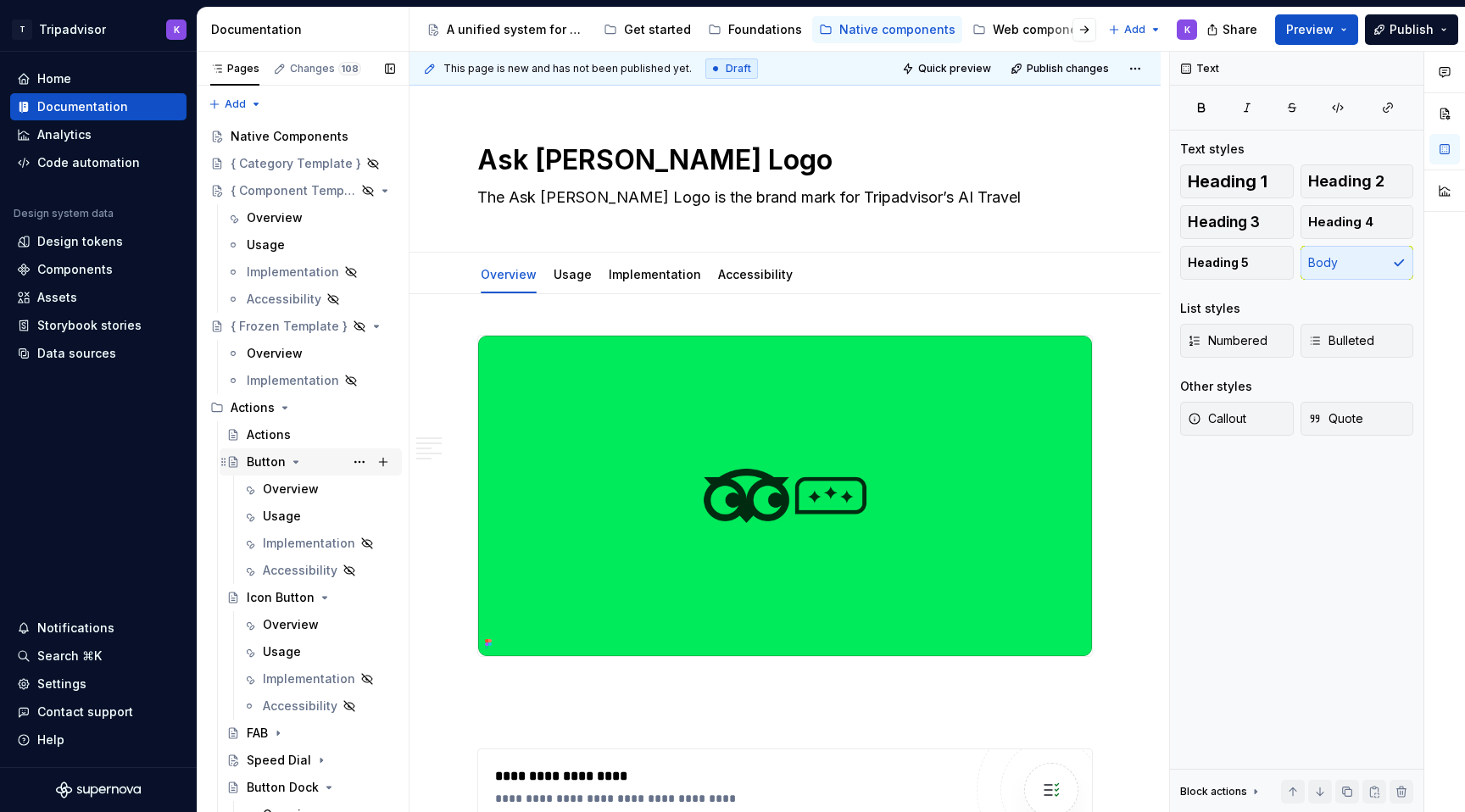
click at [274, 457] on div "Button" at bounding box center [266, 461] width 39 height 17
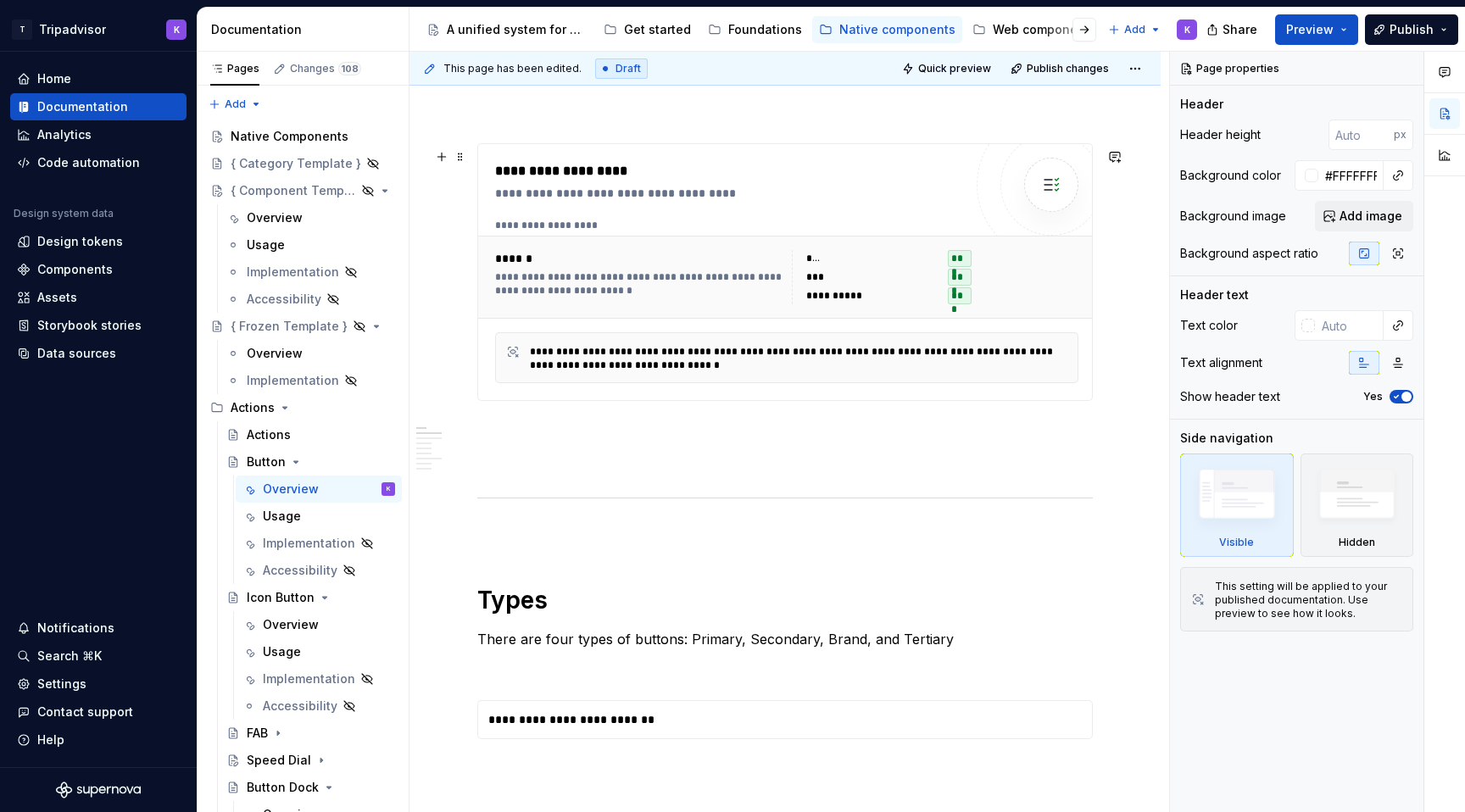
scroll to position [759, 0]
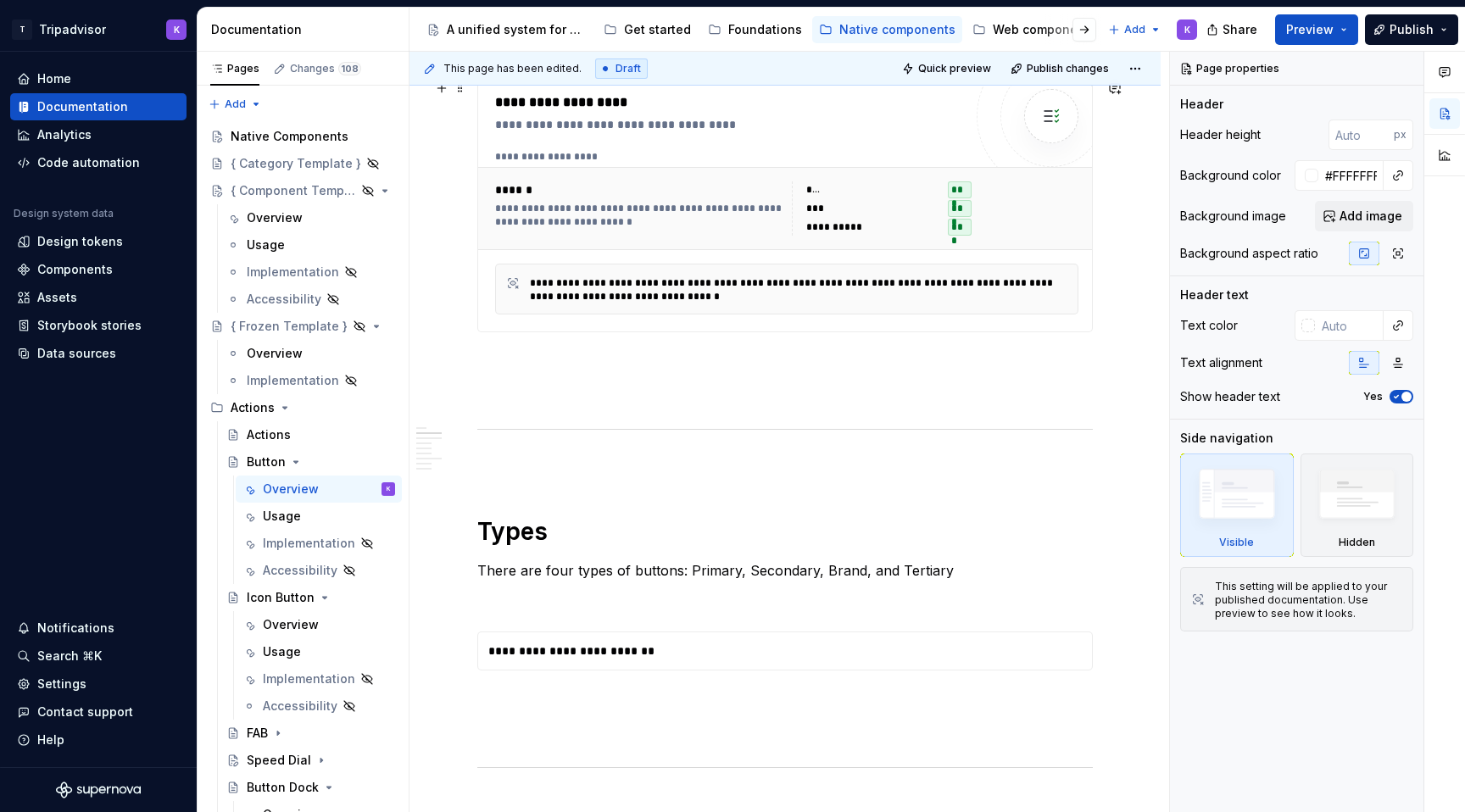
type textarea "*"
click at [793, 314] on div "**********" at bounding box center [786, 289] width 584 height 51
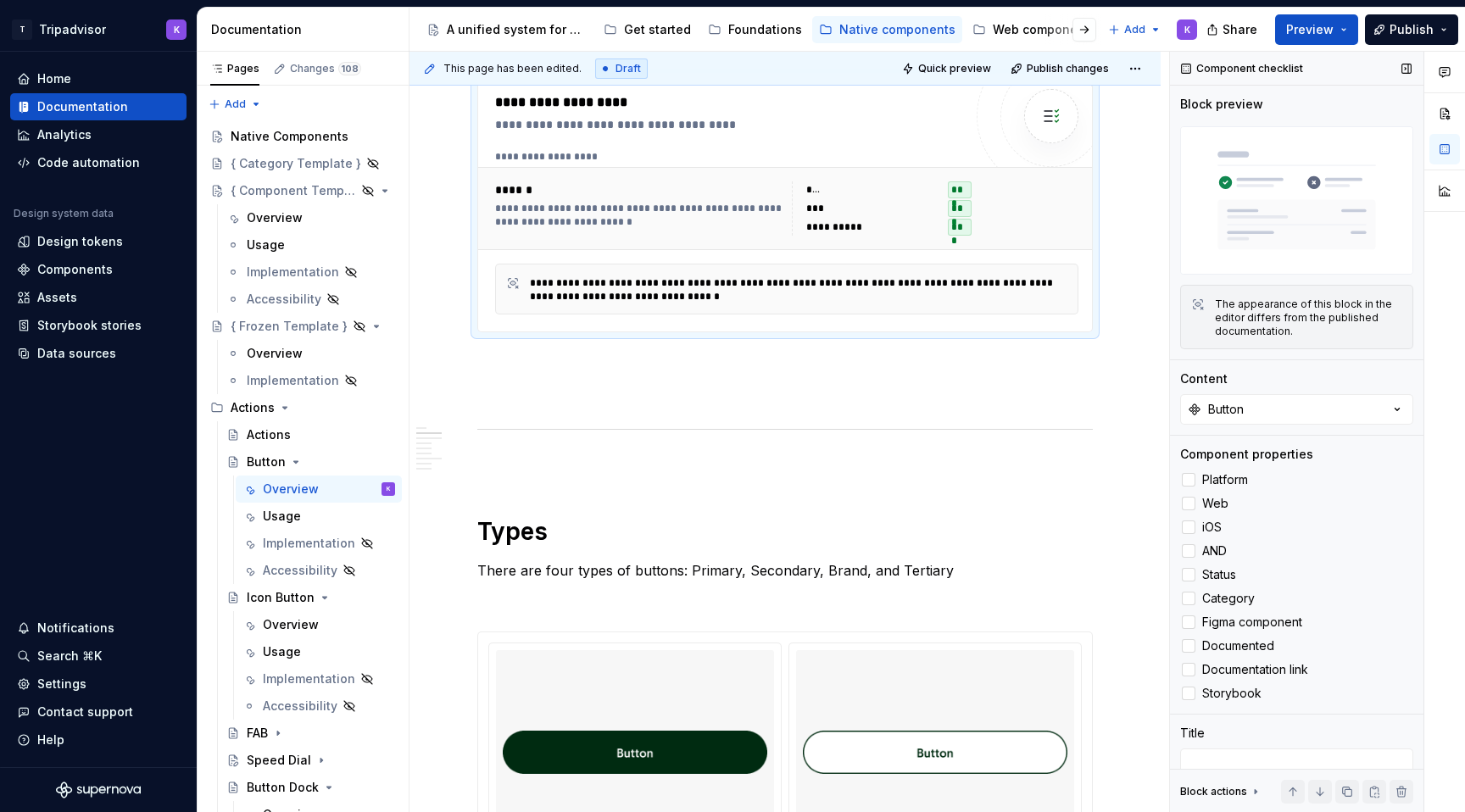
scroll to position [57, 0]
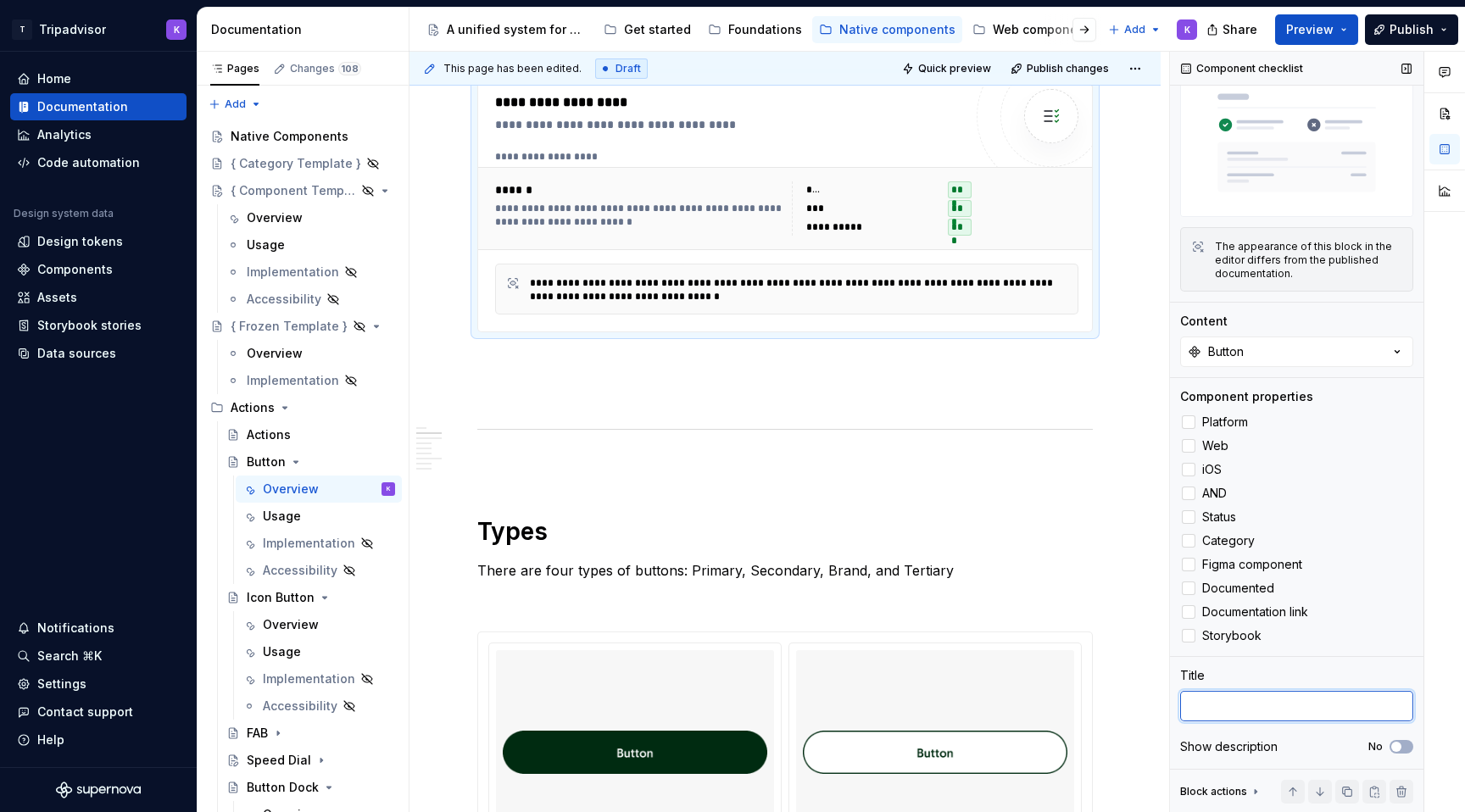
click at [1238, 710] on textarea at bounding box center [1297, 706] width 233 height 31
type textarea "S"
type textarea "*"
type textarea "Sta"
type textarea "*"
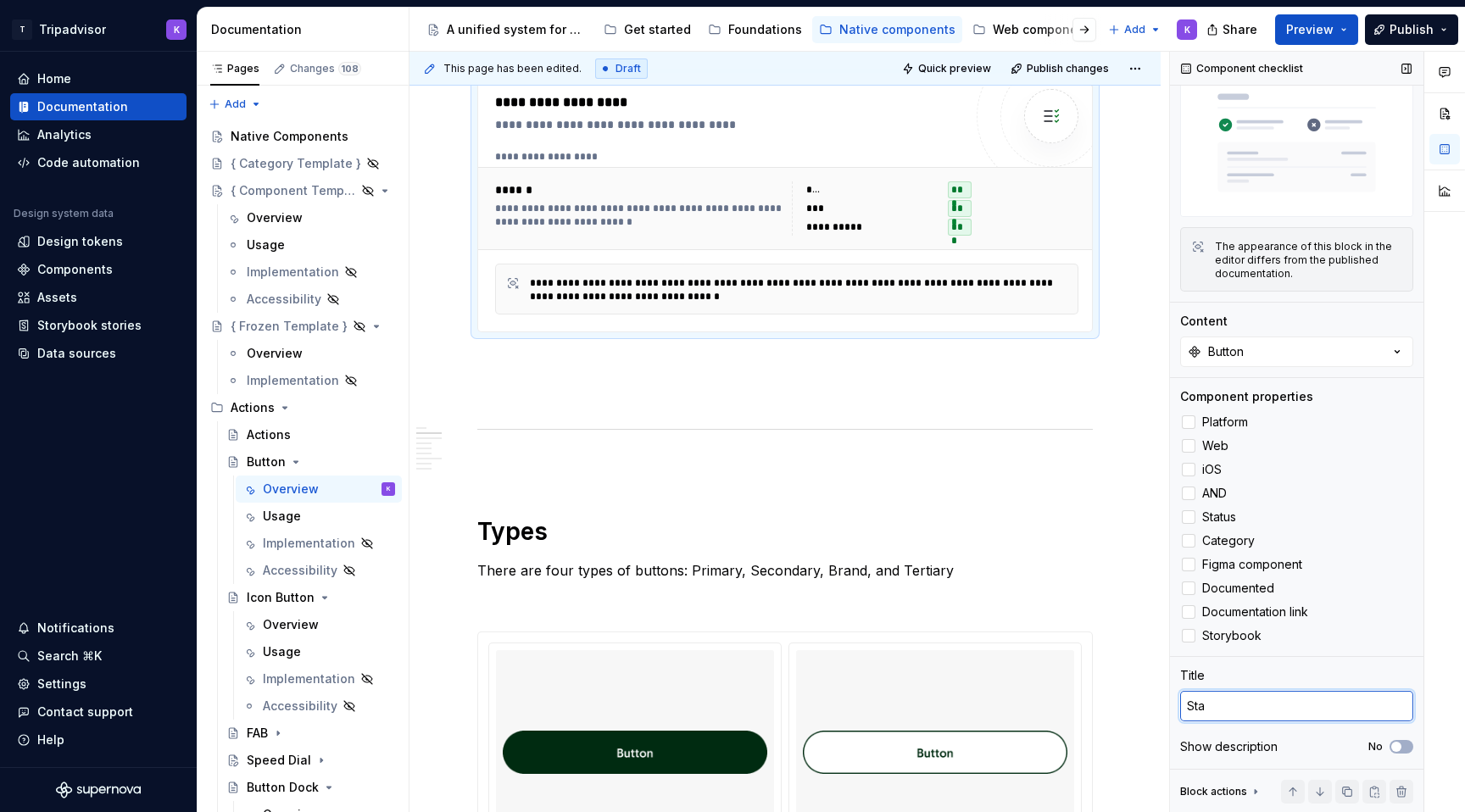
type textarea "Stat"
type textarea "*"
type textarea "Statu"
type textarea "*"
type textarea "Status"
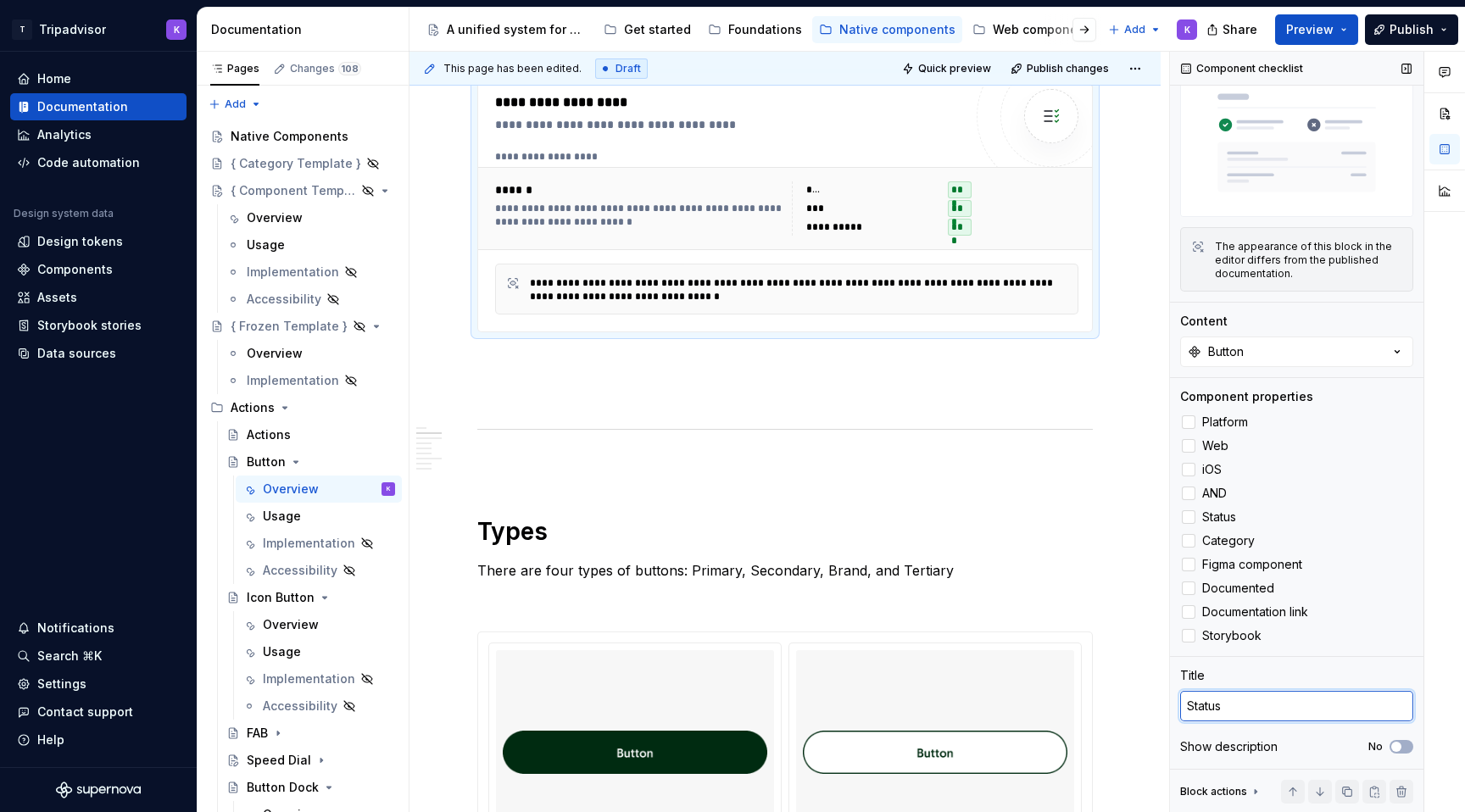
type textarea "*"
type textarea "Status"
type textarea "*"
type textarea "Status +"
type textarea "*"
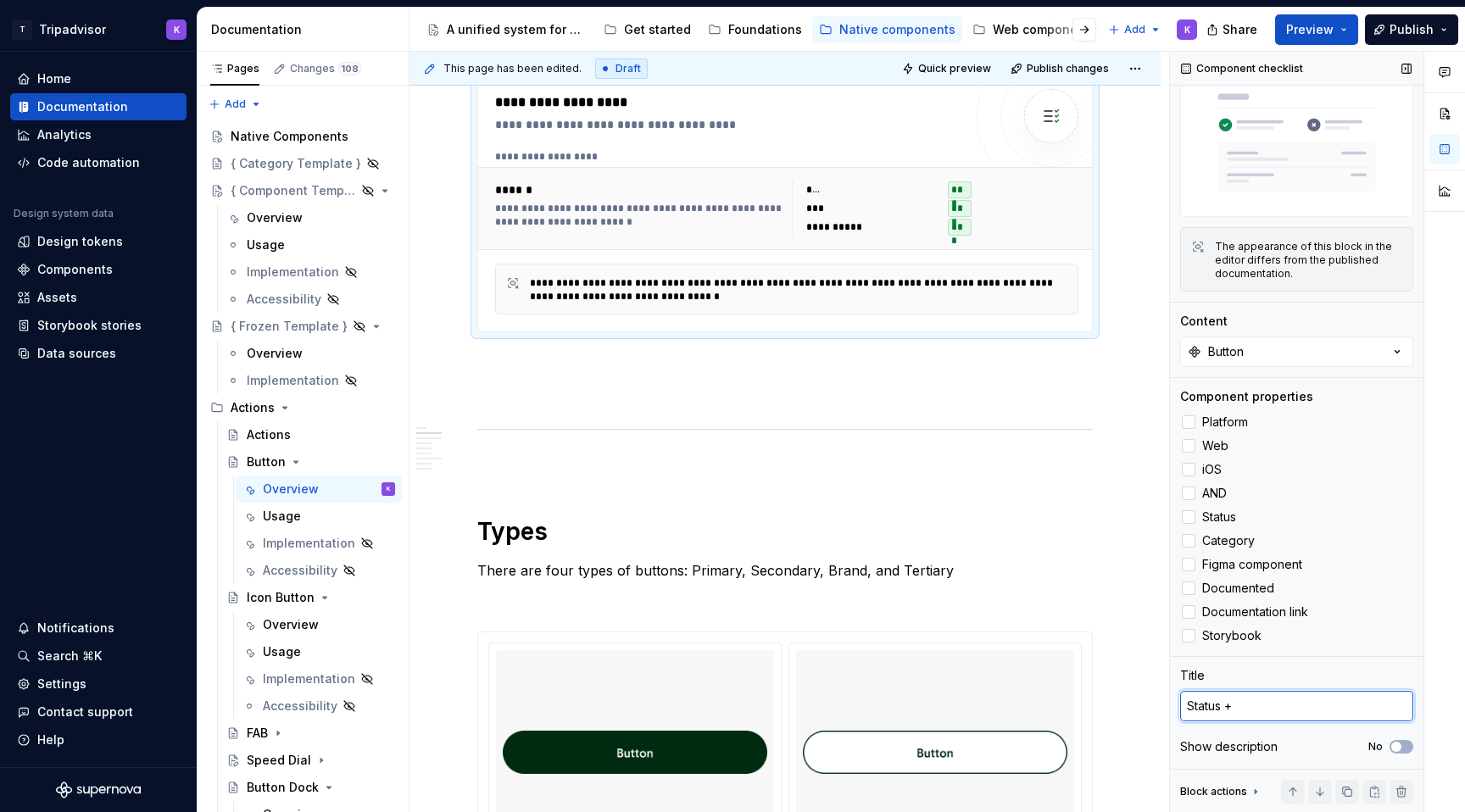
type textarea "Status +"
type textarea "*"
type textarea "Status"
type textarea "*"
type textarea "Status ="
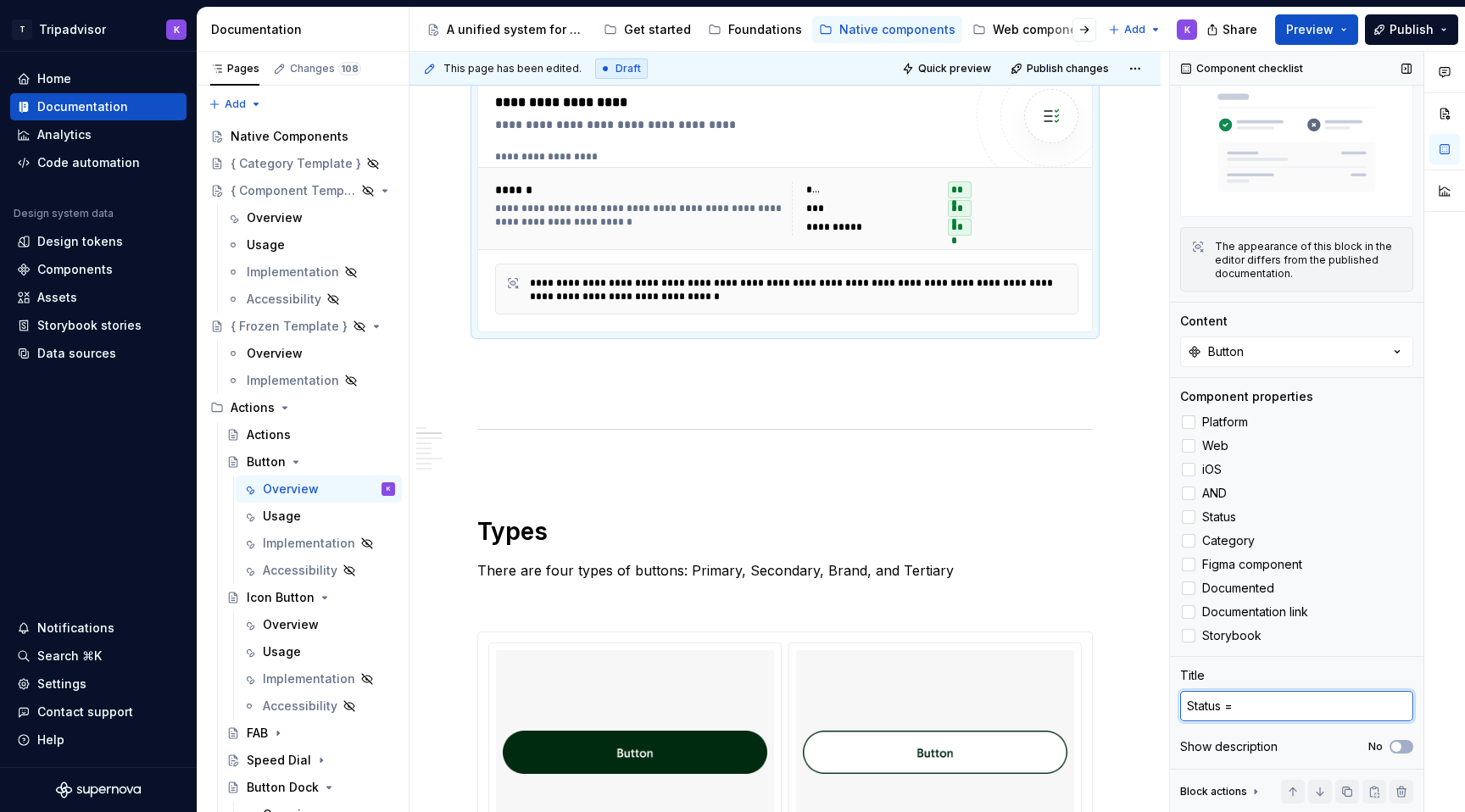
type textarea "*"
type textarea "Status ="
type textarea "*"
type textarea "Status = C"
type textarea "*"
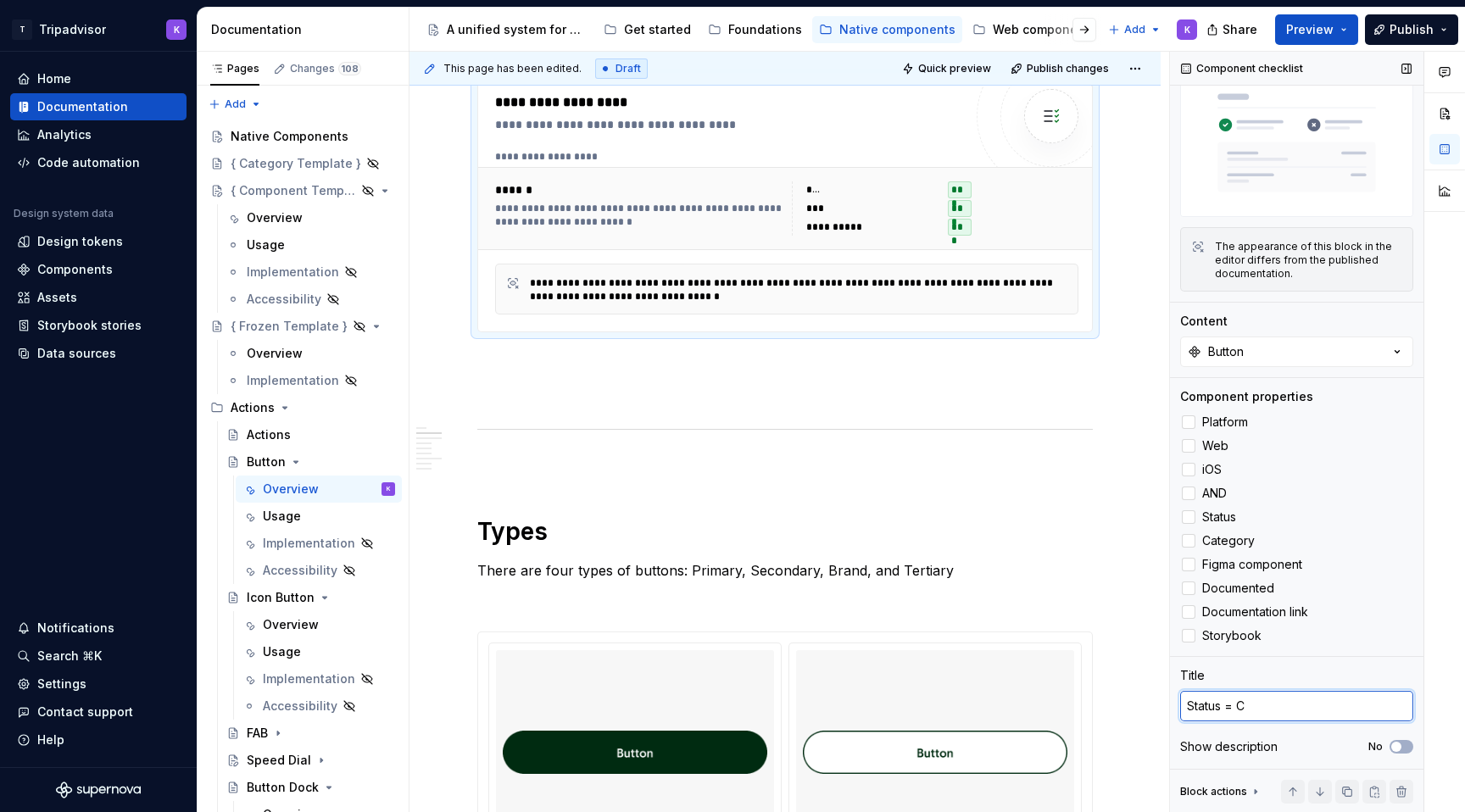
type textarea "Status = Co"
type textarea "*"
type textarea "Status = Com"
type textarea "*"
type textarea "Status = Comp"
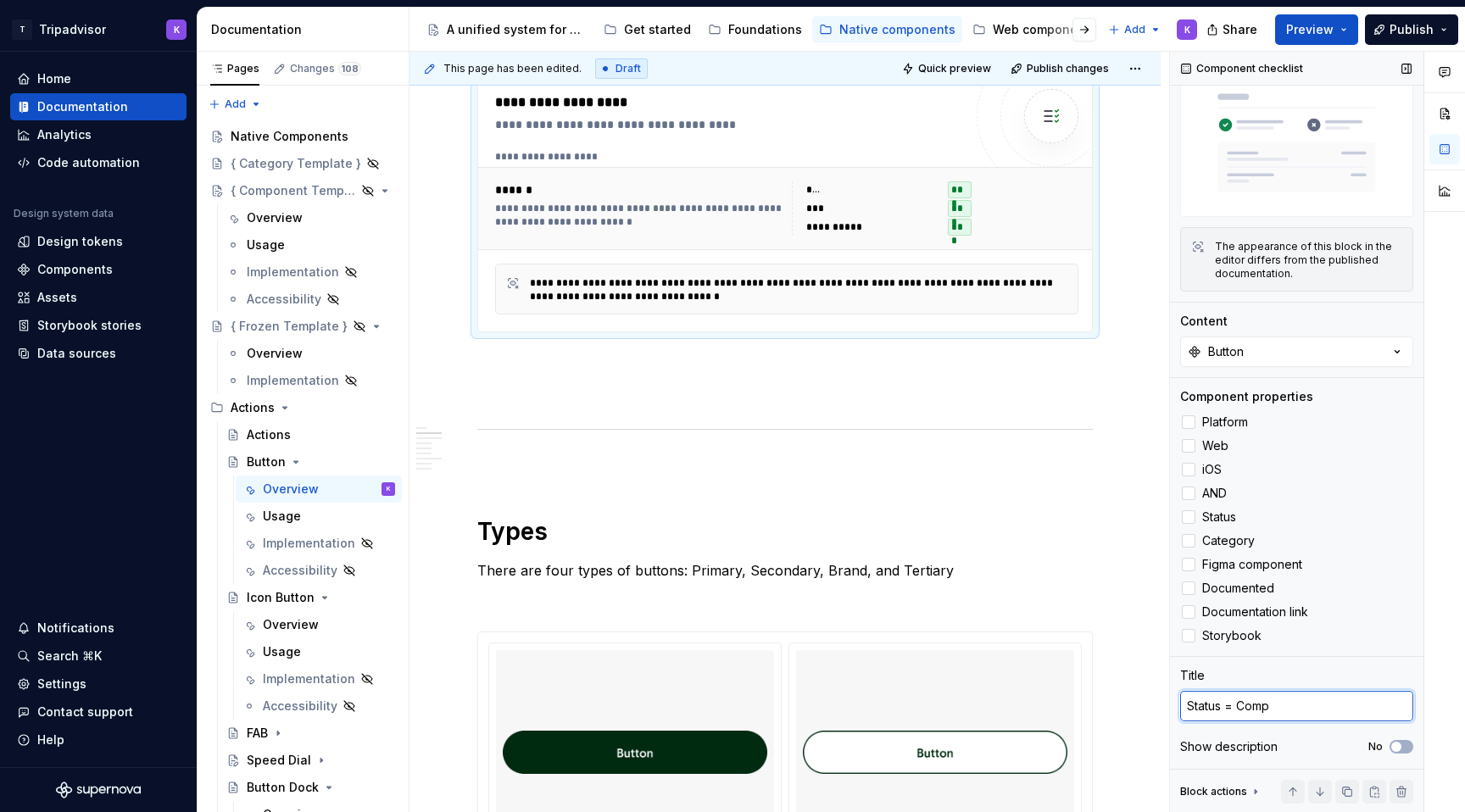
type textarea "*"
type textarea "Status = Compo"
type textarea "*"
type textarea "Status = Compon"
type textarea "*"
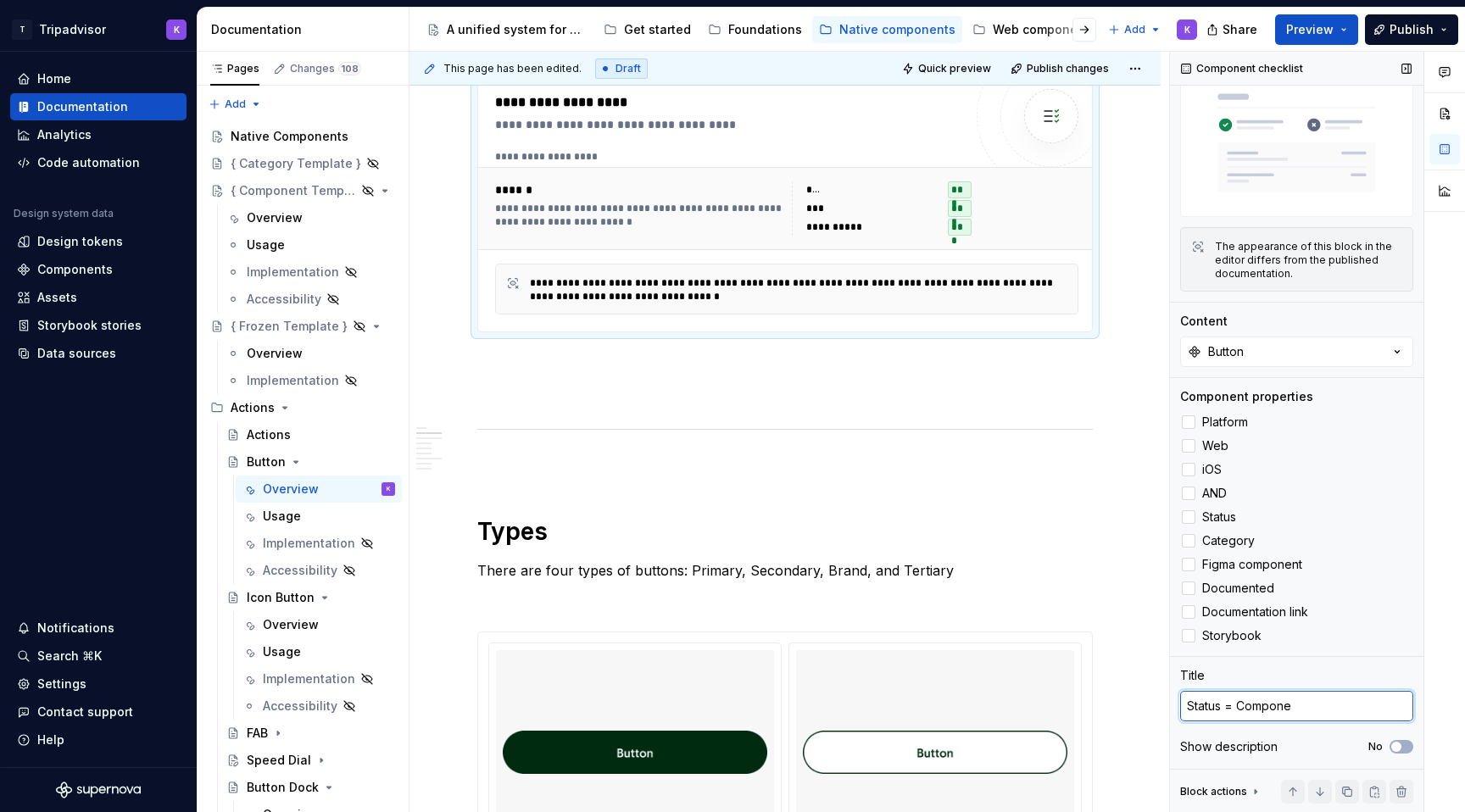
type textarea "Status = Componen"
type textarea "*"
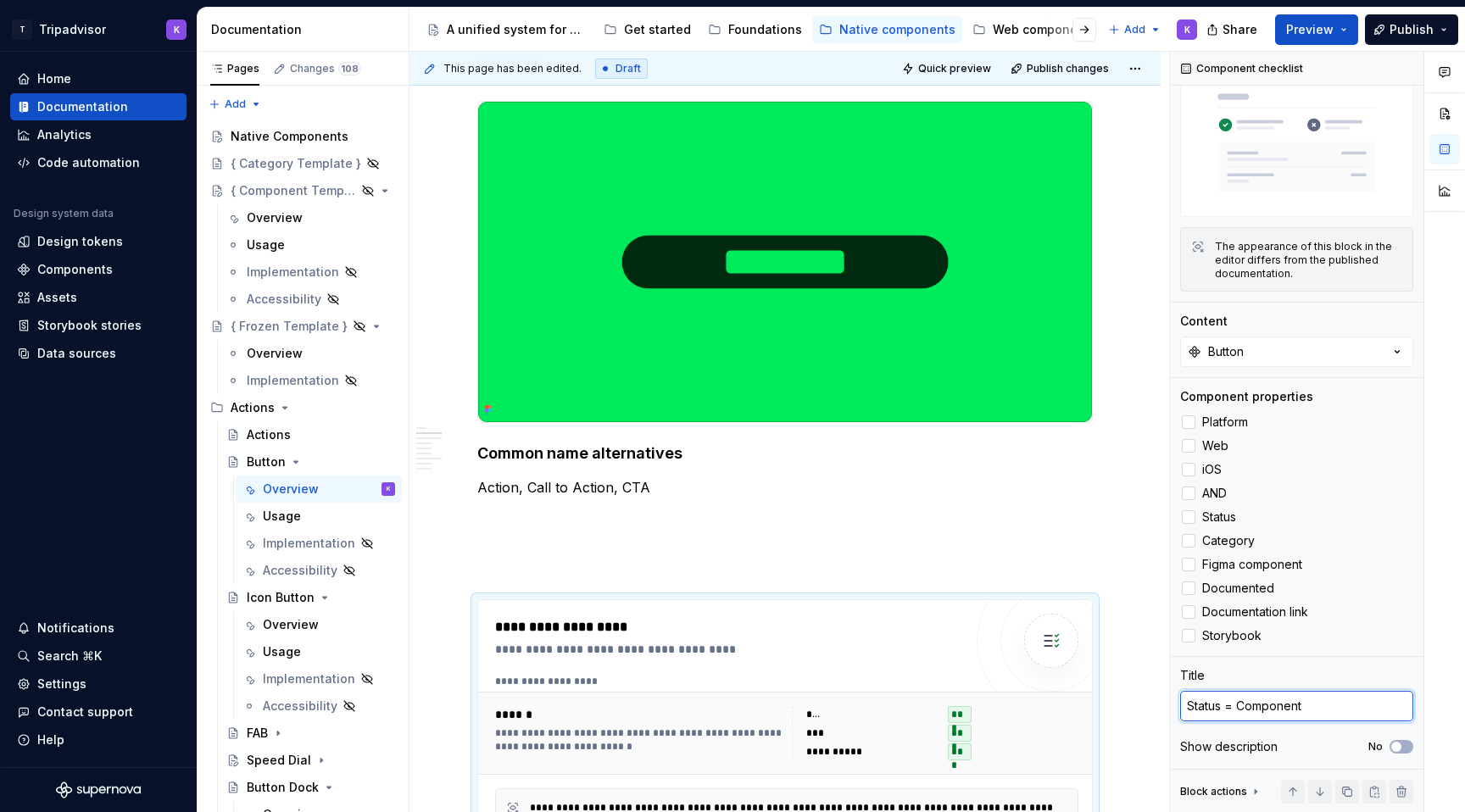
scroll to position [173, 0]
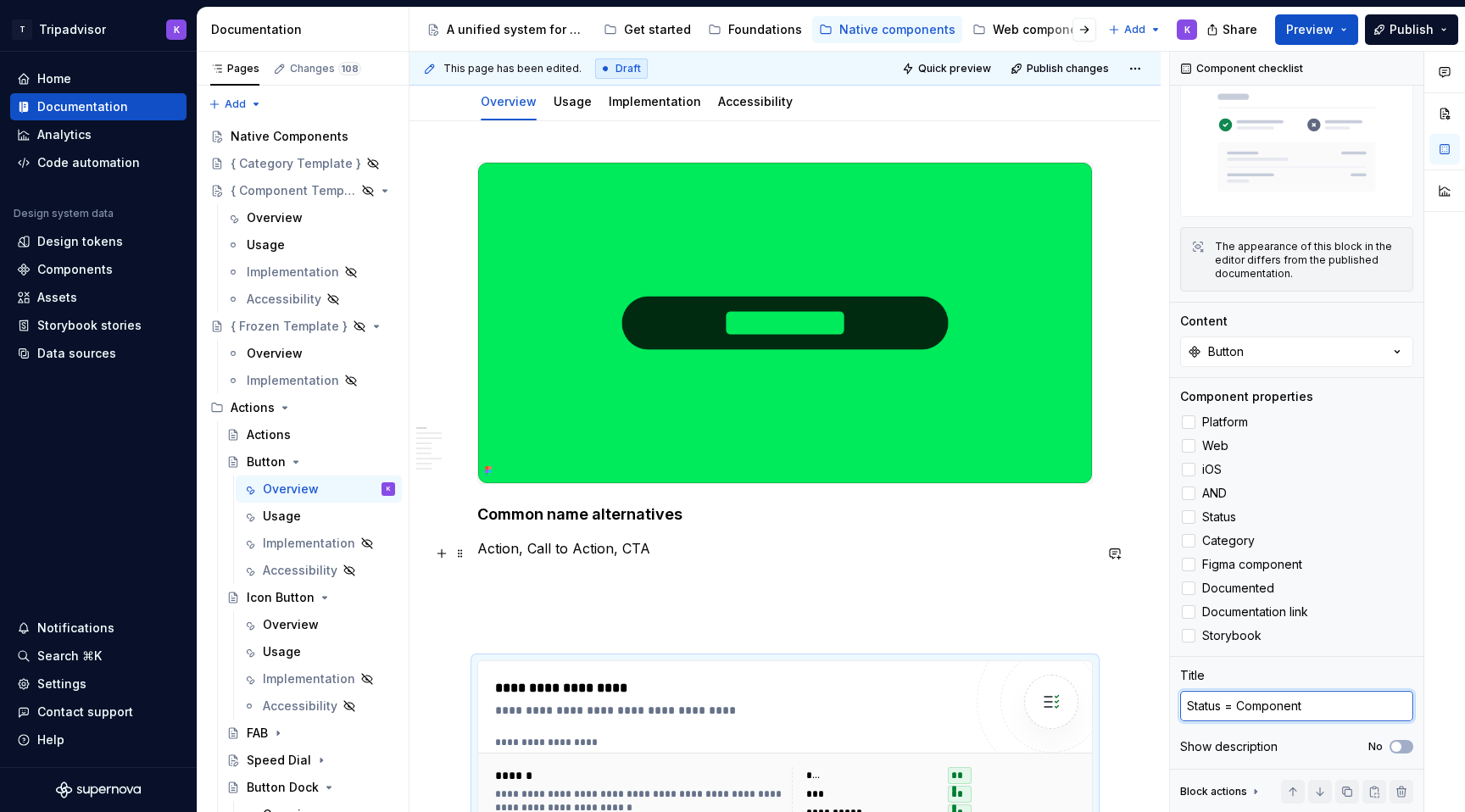
type textarea "Status = Component"
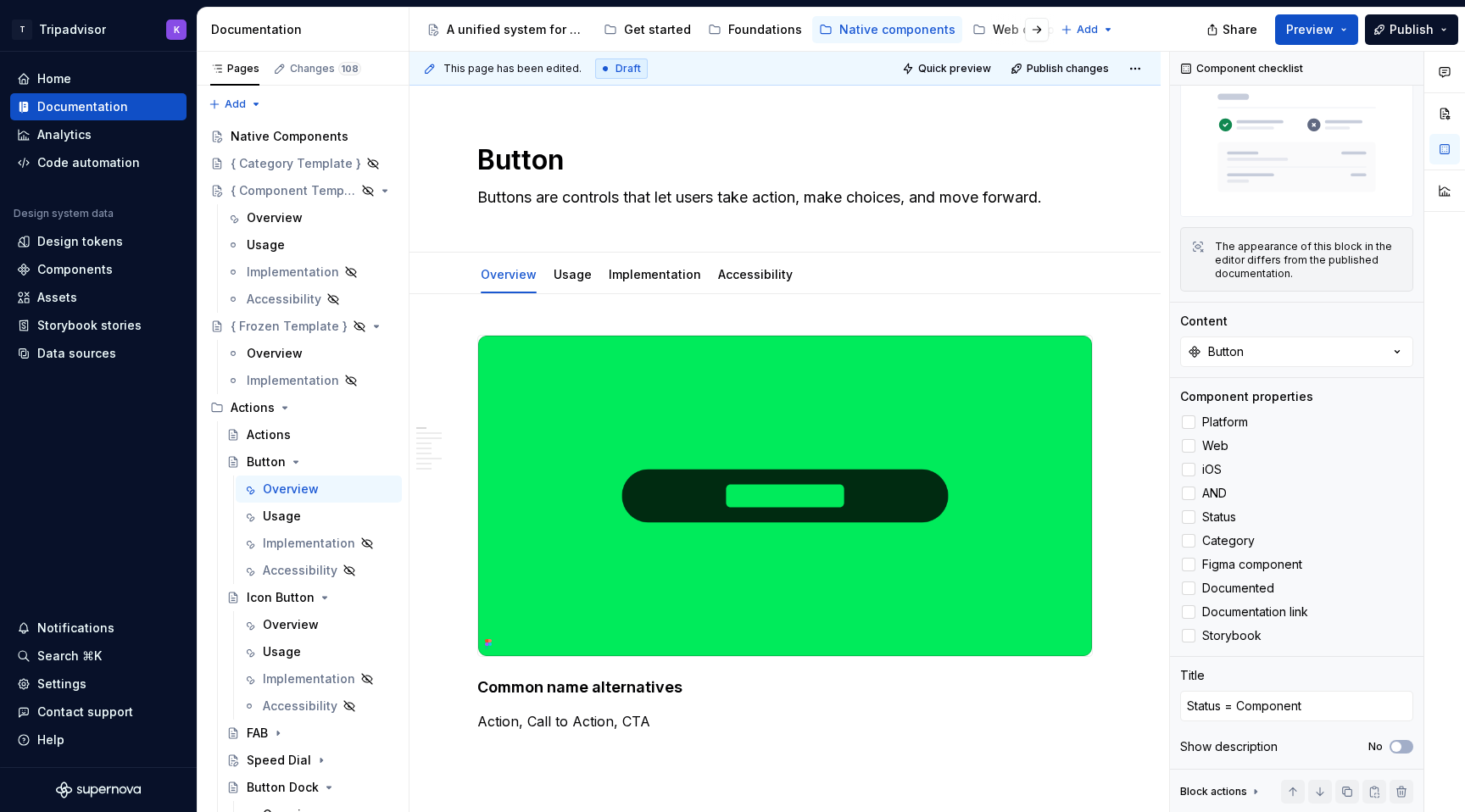
type textarea "*"
